Goal: Navigation & Orientation: Find specific page/section

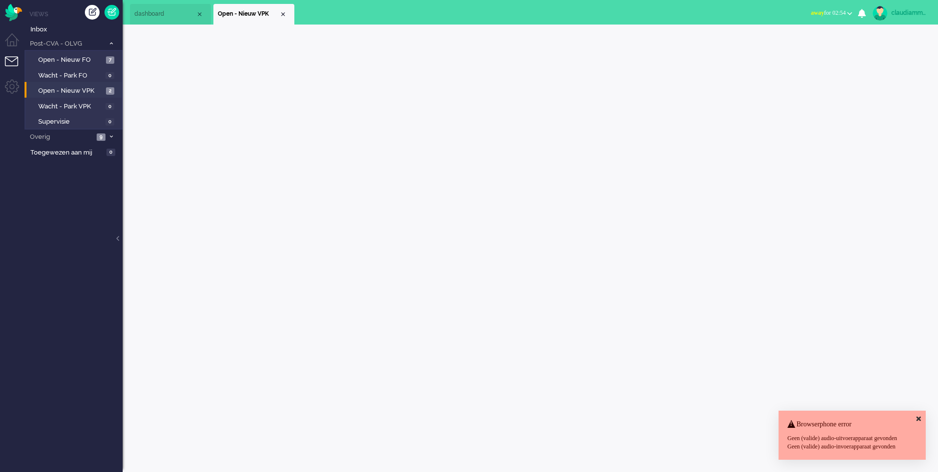
click at [65, 213] on ul "Views Inbox Post-CVA - OLVG 9 Open - Nieuw FO 7 Wacht - Park FO 0 Open - Nieuw …" at bounding box center [74, 236] width 98 height 472
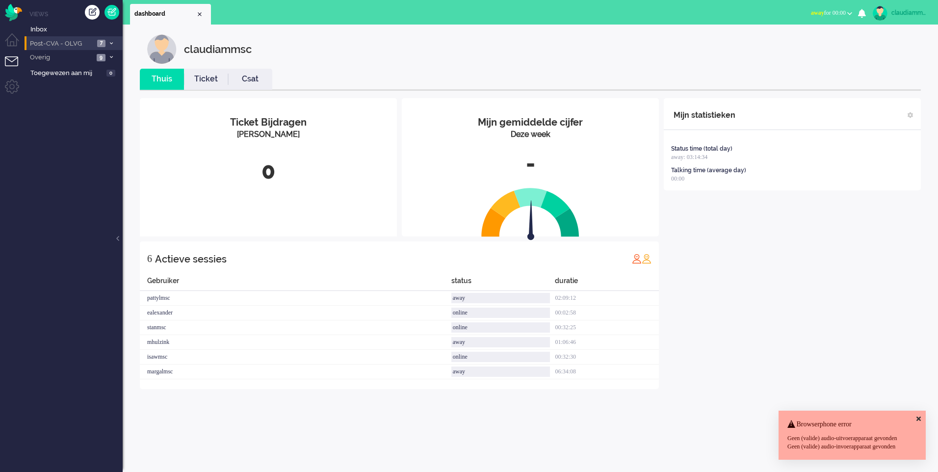
click at [115, 45] on li "Post-CVA - OLVG 7" at bounding box center [74, 43] width 98 height 14
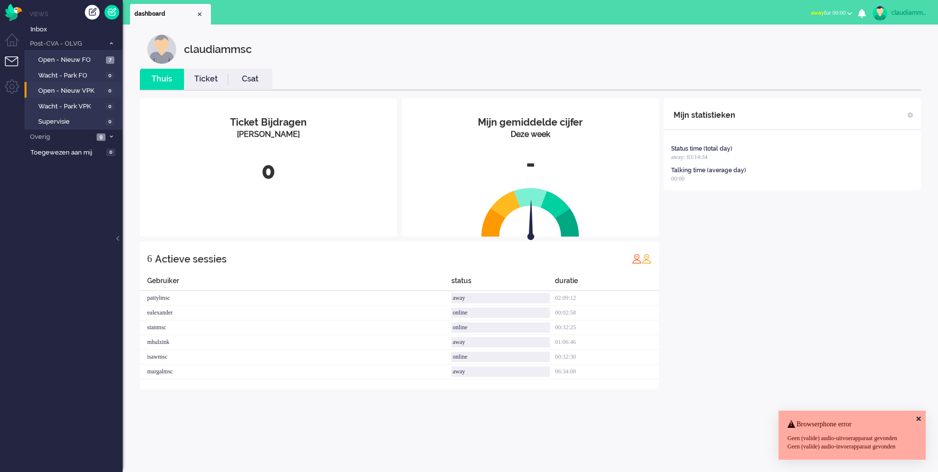
click at [84, 83] on li "Open - Nieuw VPK 0" at bounding box center [73, 90] width 97 height 16
click at [83, 88] on span "Open - Nieuw VPK" at bounding box center [70, 90] width 65 height 9
